Goal: Transaction & Acquisition: Subscribe to service/newsletter

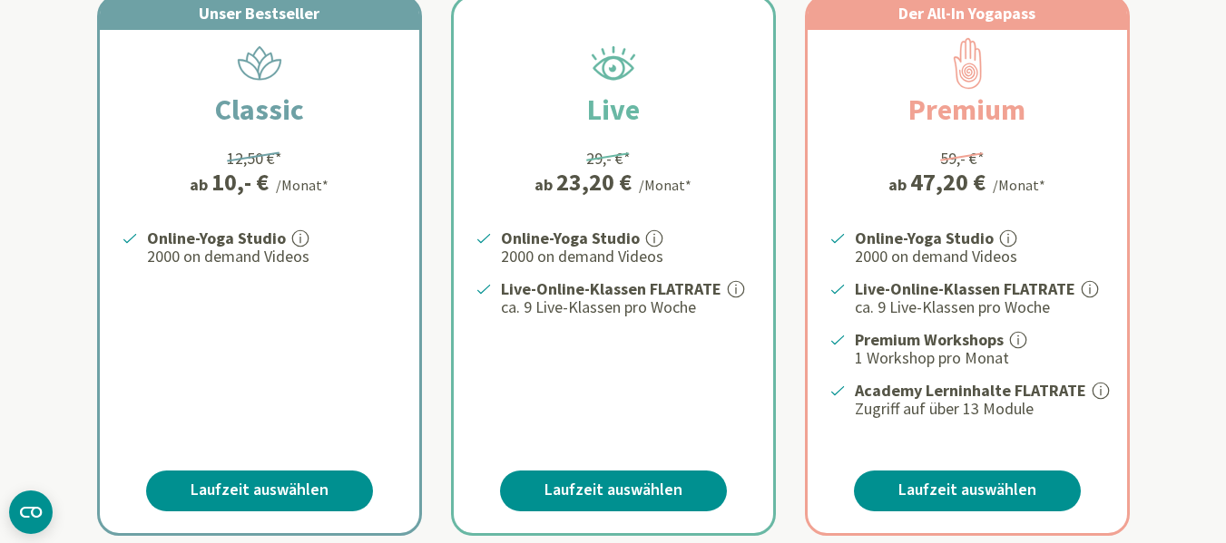
scroll to position [291, 0]
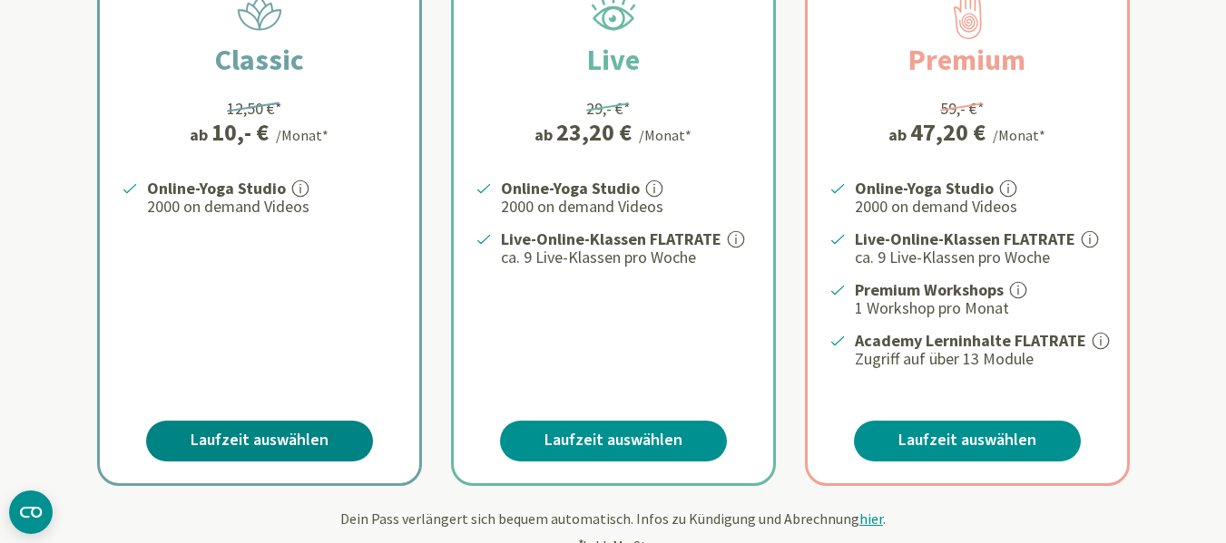
click at [240, 429] on link "Laufzeit auswählen" at bounding box center [259, 441] width 227 height 41
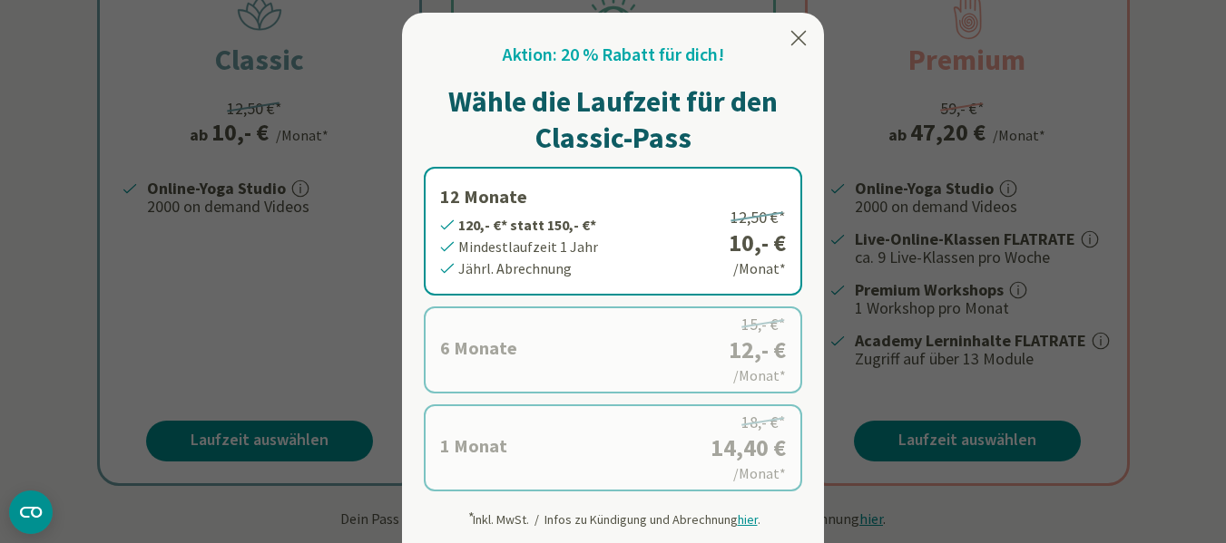
click at [588, 201] on label "12 Monate 120,- €* statt 150,- €* Mindestlaufzeit 1 Jahr Jährl. Abrechnung 12,5…" at bounding box center [613, 231] width 378 height 129
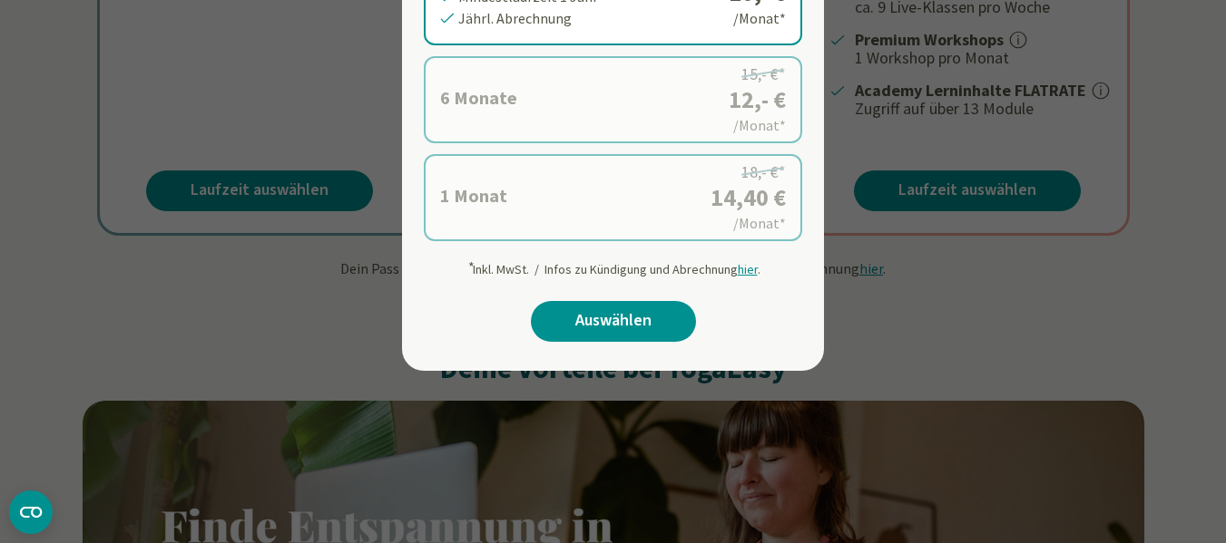
scroll to position [699, 0]
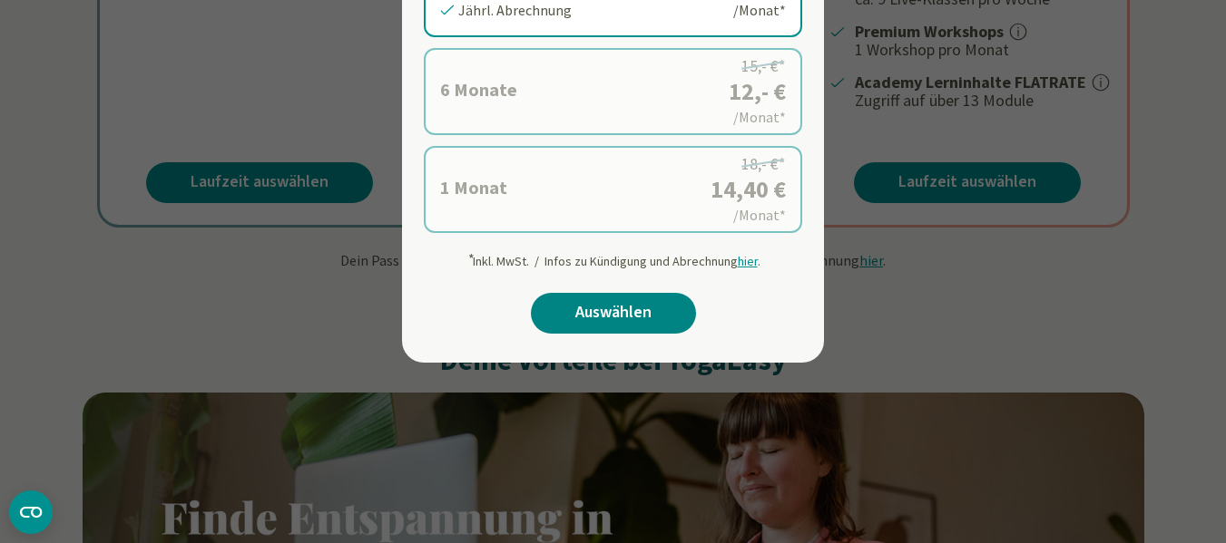
click at [572, 313] on link "Auswählen" at bounding box center [613, 313] width 165 height 41
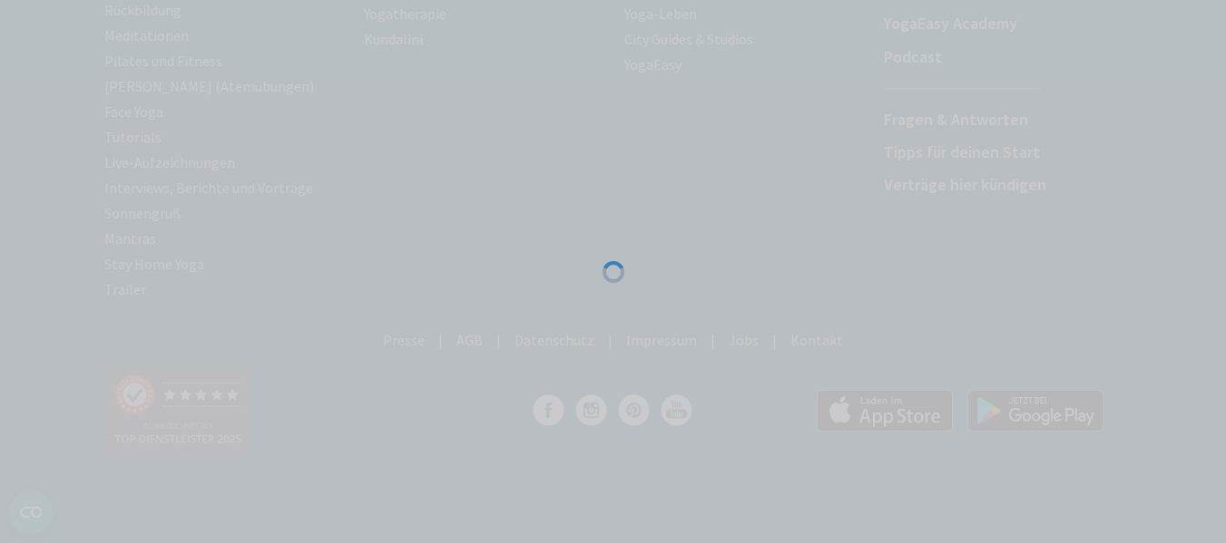
scroll to position [432, 0]
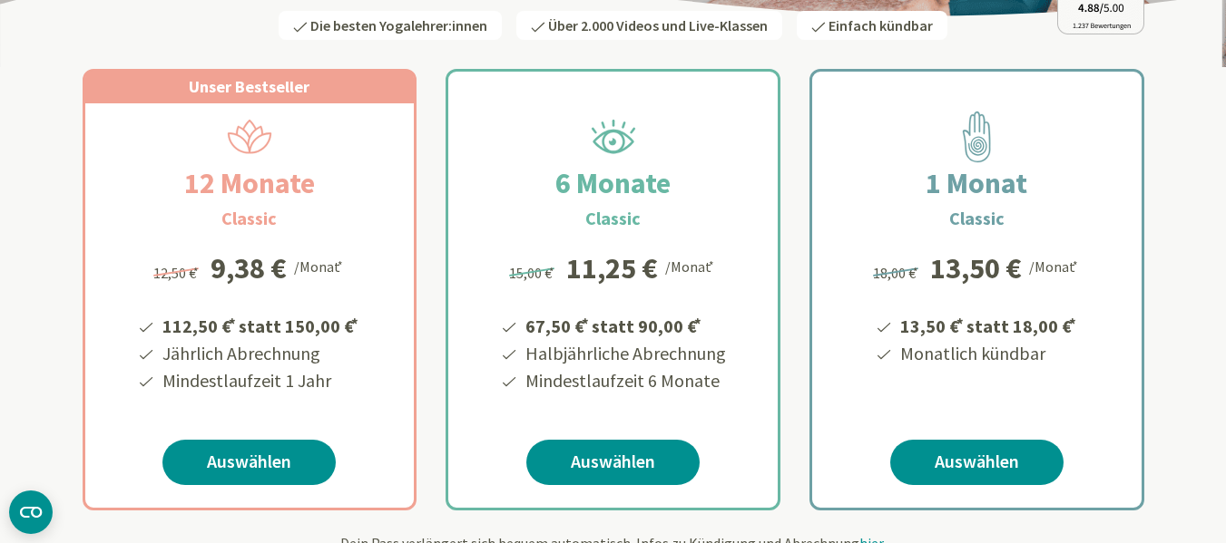
scroll to position [284, 0]
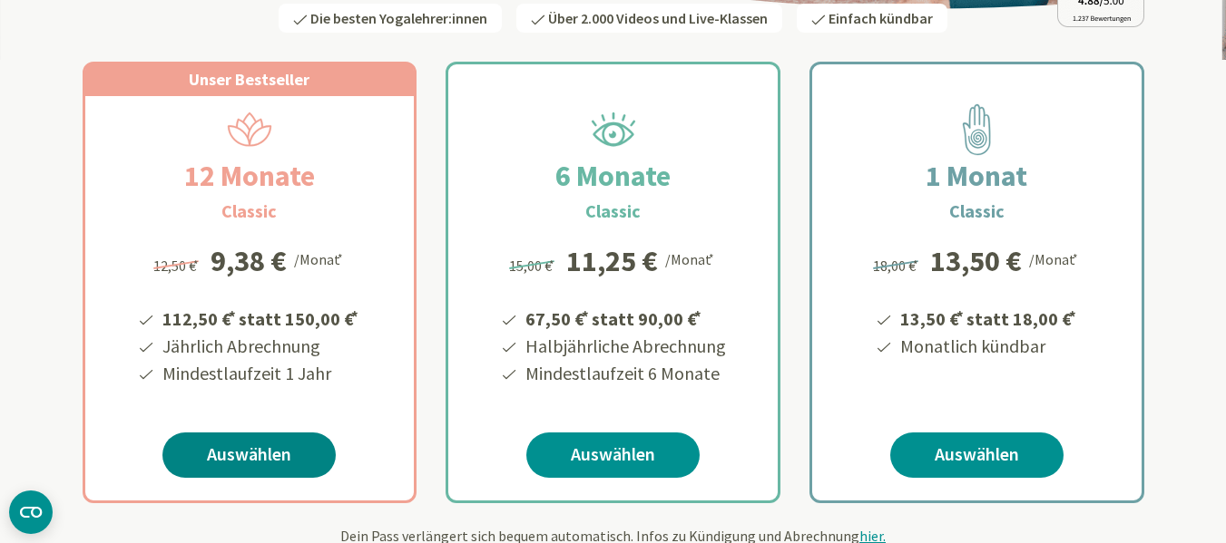
click at [212, 453] on link "Auswählen" at bounding box center [248, 455] width 173 height 45
